Goal: Information Seeking & Learning: Learn about a topic

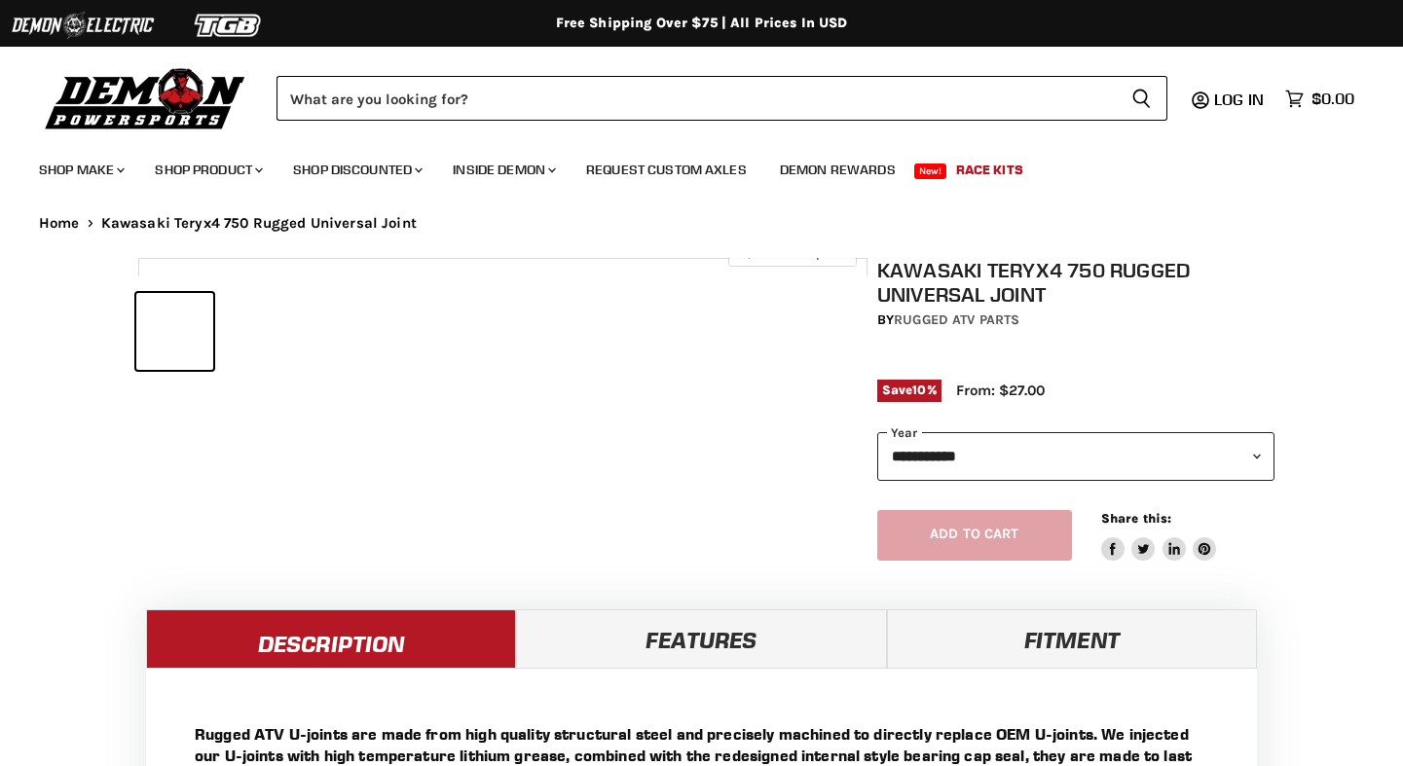
select select "******"
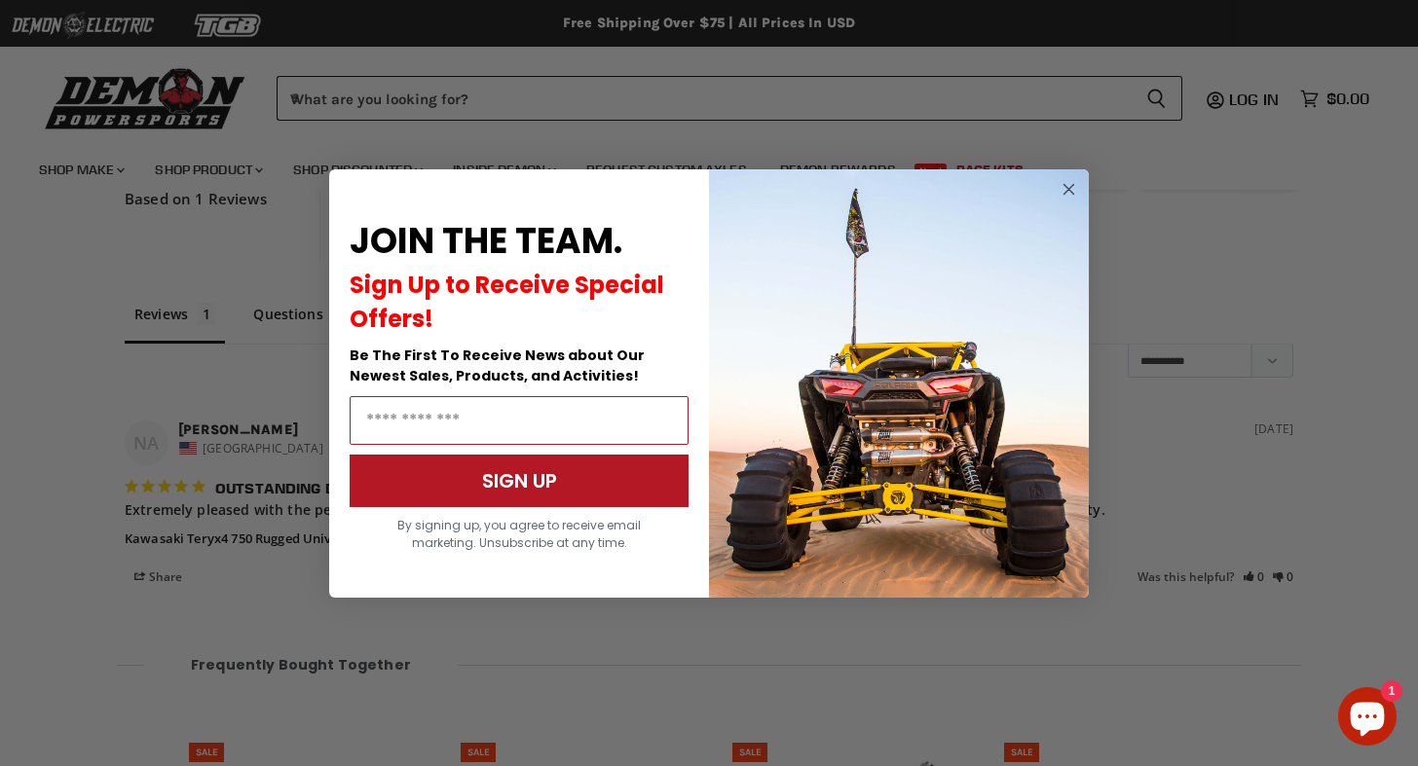
scroll to position [1532, 0]
